Goal: Task Accomplishment & Management: Use online tool/utility

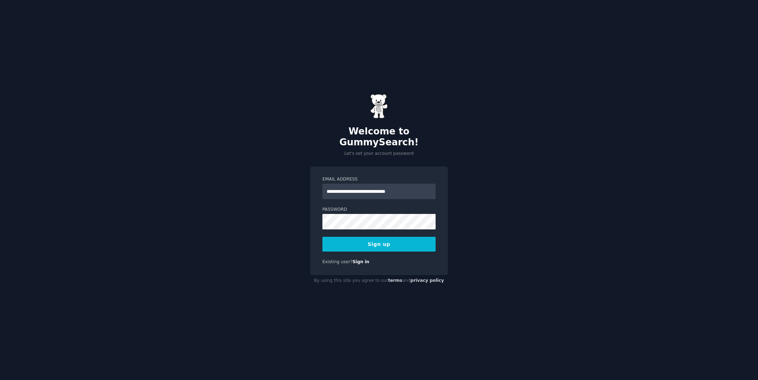
type input "**********"
click at [322, 237] on button "Sign up" at bounding box center [378, 244] width 113 height 15
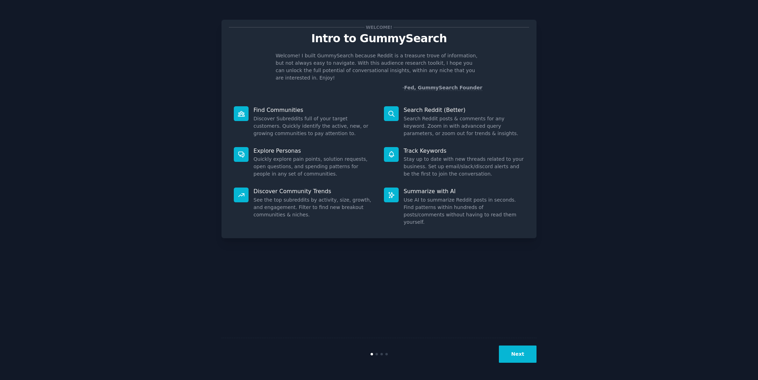
click at [529, 356] on button "Next" at bounding box center [518, 353] width 38 height 17
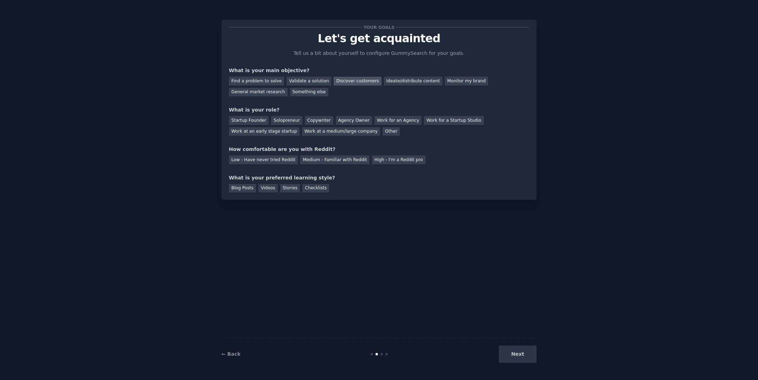
click at [362, 81] on div "Discover customers" at bounding box center [357, 81] width 47 height 9
click at [450, 82] on div "Monitor my brand" at bounding box center [466, 81] width 43 height 9
click at [356, 133] on div "Work at a medium/large company" at bounding box center [341, 131] width 78 height 9
click at [261, 160] on div "Low - Have never tried Reddit" at bounding box center [263, 159] width 69 height 9
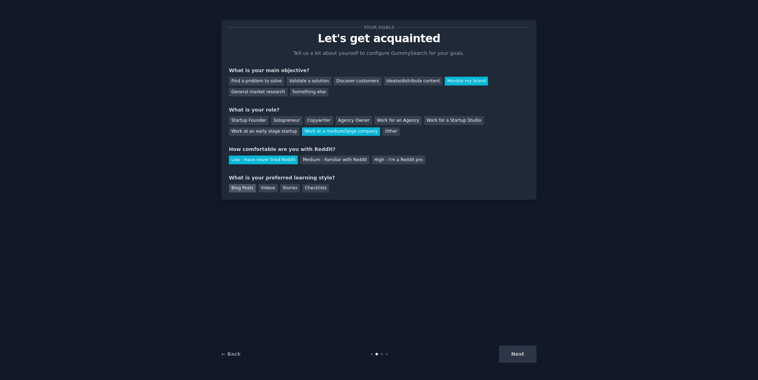
click at [247, 192] on div "Blog Posts" at bounding box center [242, 188] width 27 height 9
click at [534, 359] on button "Next" at bounding box center [518, 353] width 38 height 17
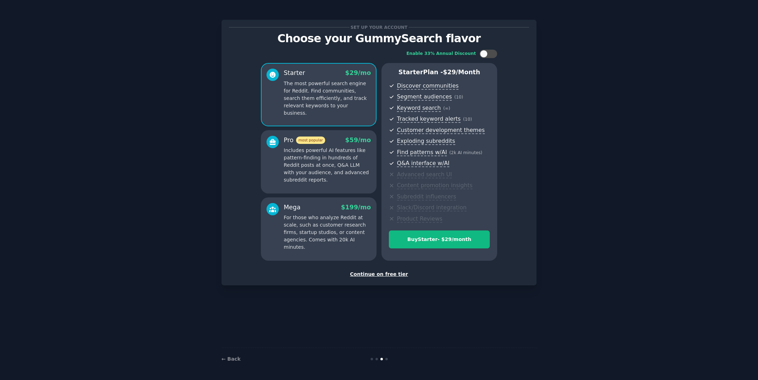
click at [403, 275] on div "Continue on free tier" at bounding box center [379, 273] width 300 height 7
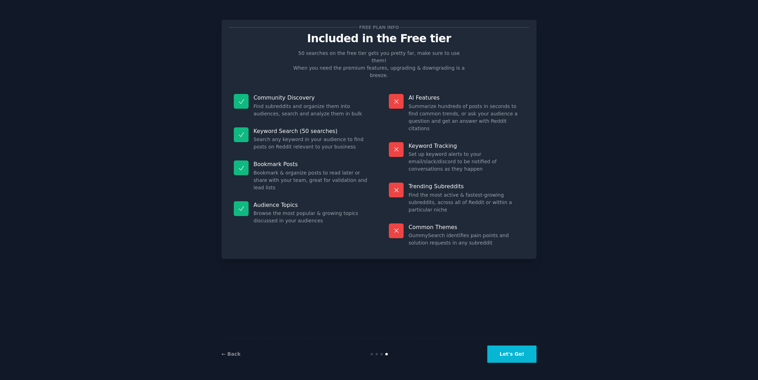
click at [523, 356] on button "Let's Go!" at bounding box center [511, 353] width 49 height 17
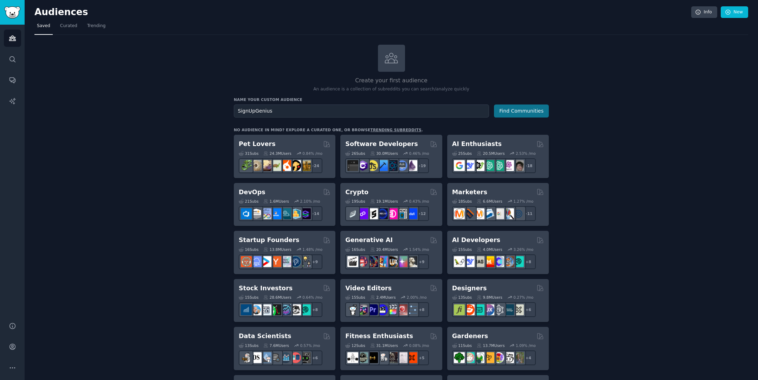
type input "SignUpGenius"
click at [538, 113] on button "Find Communities" at bounding box center [521, 110] width 55 height 13
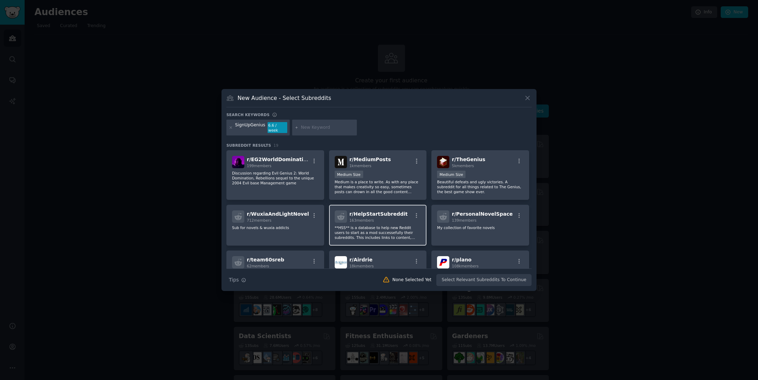
scroll to position [1, 0]
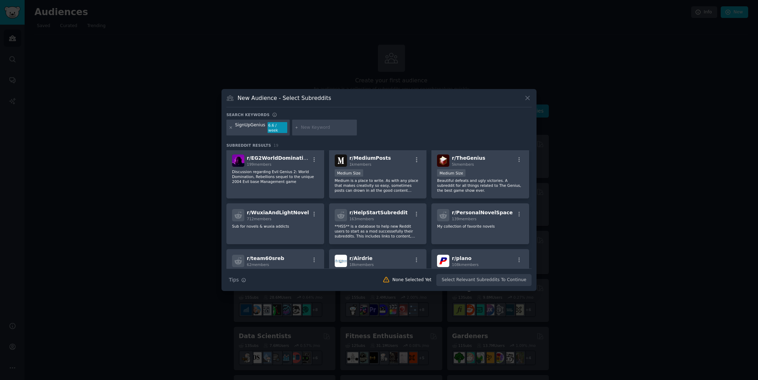
click at [230, 127] on icon at bounding box center [231, 127] width 4 height 4
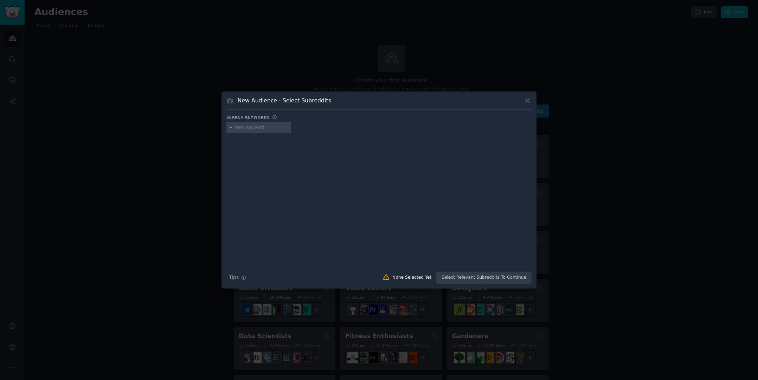
click at [246, 127] on input "text" at bounding box center [261, 127] width 53 height 6
type input "volunteer management"
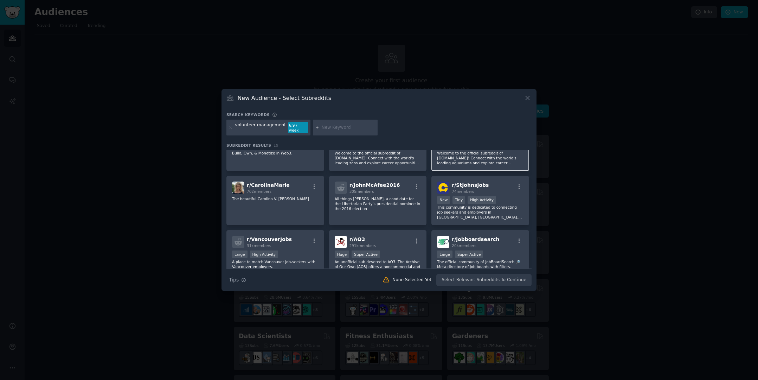
scroll to position [80, 0]
